Goal: Navigation & Orientation: Find specific page/section

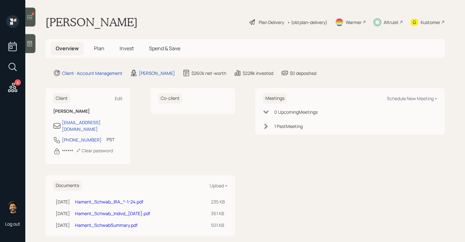
click at [29, 15] on icon at bounding box center [30, 17] width 6 height 6
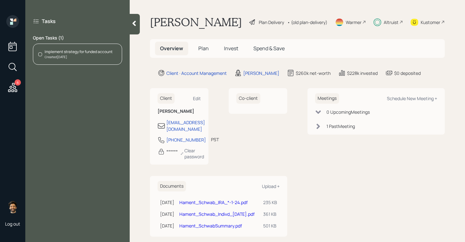
click at [80, 57] on div "Created Today" at bounding box center [79, 57] width 68 height 5
